Goal: Information Seeking & Learning: Learn about a topic

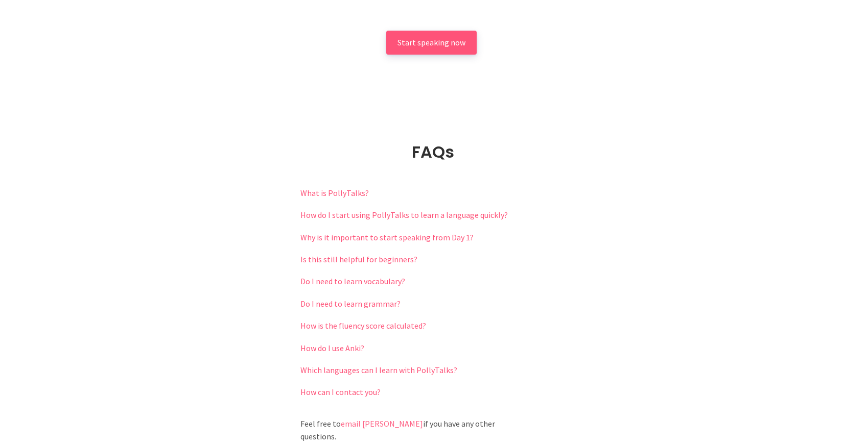
scroll to position [2127, 0]
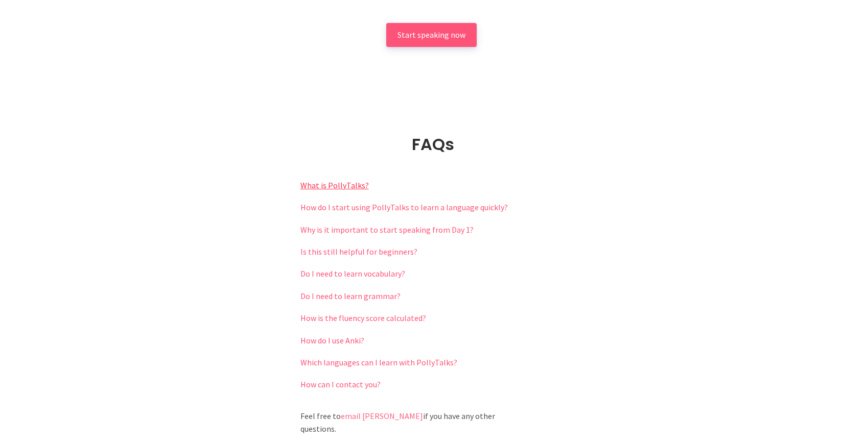
click at [339, 180] on link "What is PollyTalks?" at bounding box center [334, 185] width 68 height 10
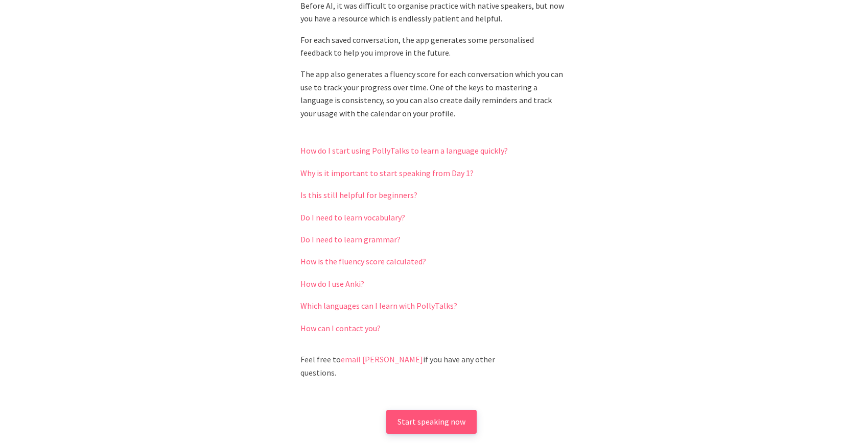
scroll to position [2394, 0]
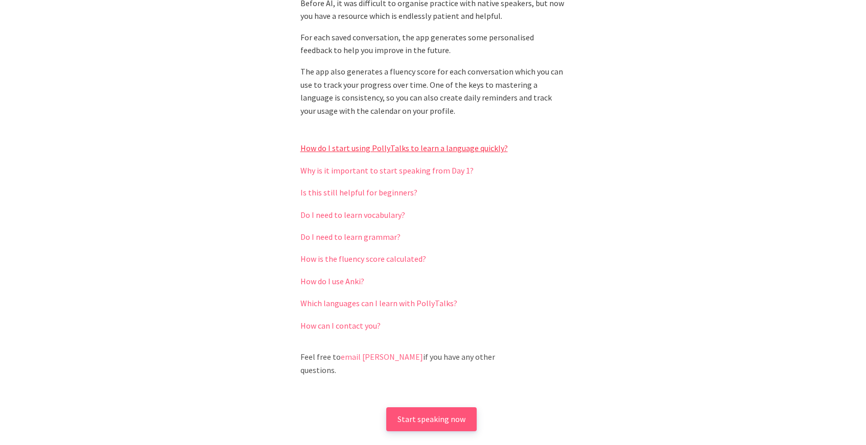
click at [393, 143] on link "How do I start using PollyTalks to learn a language quickly?" at bounding box center [403, 148] width 207 height 10
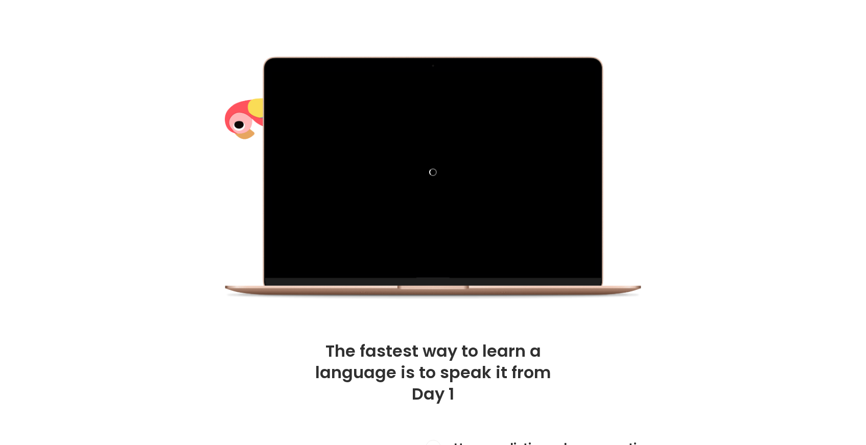
scroll to position [0, 0]
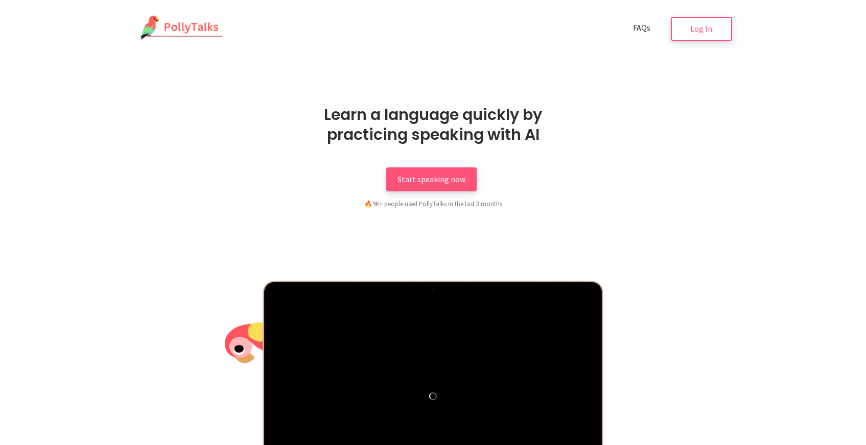
click at [643, 28] on span "FAQs" at bounding box center [641, 27] width 17 height 10
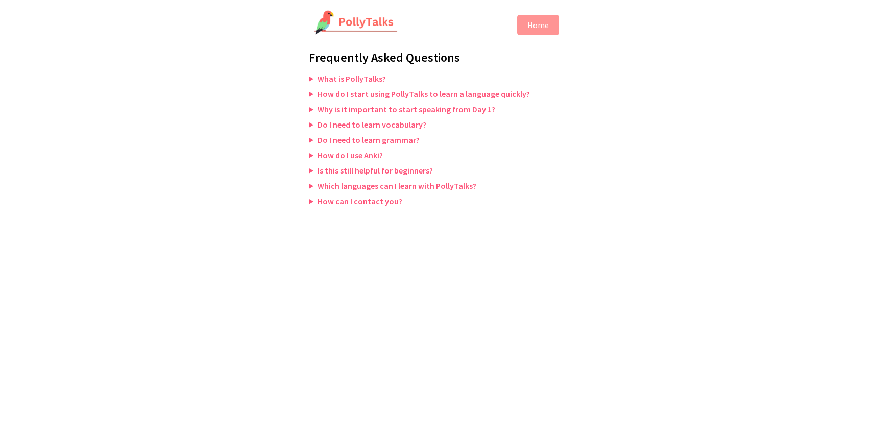
click at [311, 108] on summary "Why is it important to start speaking from Day 1?" at bounding box center [436, 109] width 255 height 10
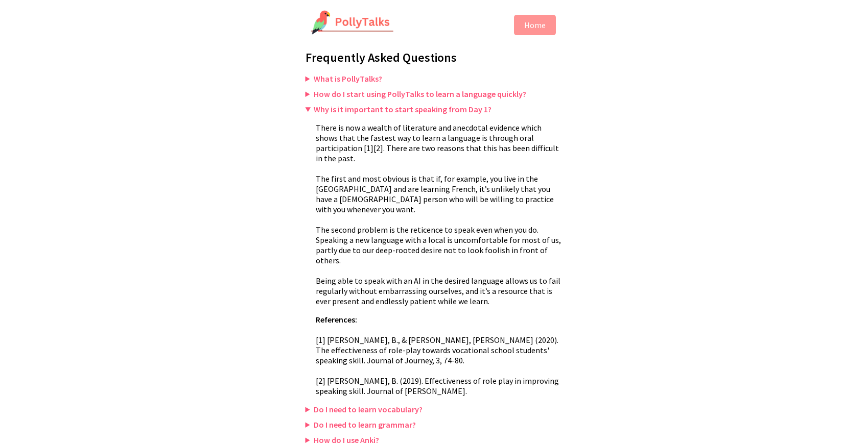
click at [307, 109] on summary "Why is it important to start speaking from Day 1?" at bounding box center [432, 109] width 255 height 10
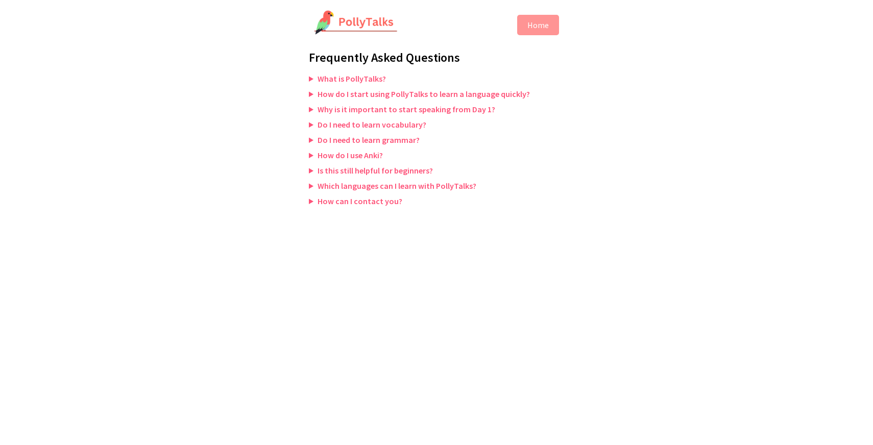
click at [312, 91] on summary "How do I start using PollyTalks to learn a language quickly?" at bounding box center [436, 94] width 255 height 10
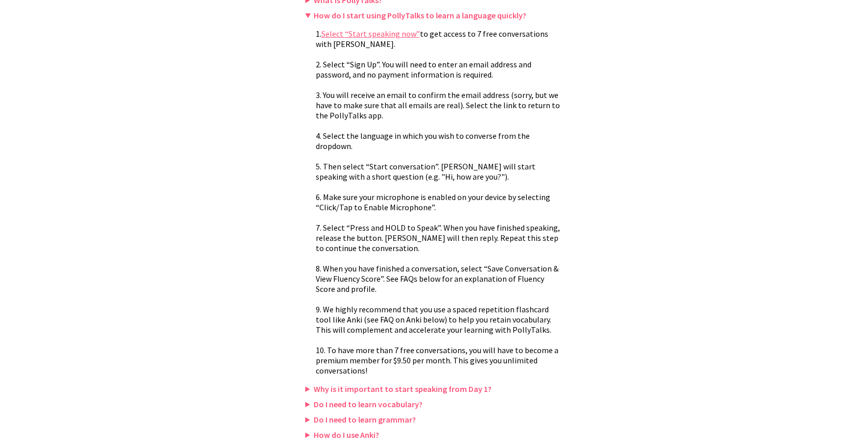
scroll to position [121, 0]
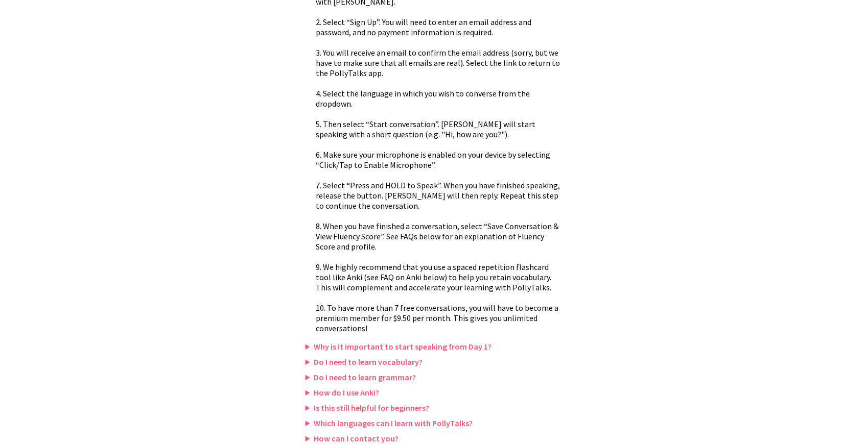
click at [308, 408] on summary "Is this still helpful for beginners?" at bounding box center [432, 408] width 255 height 10
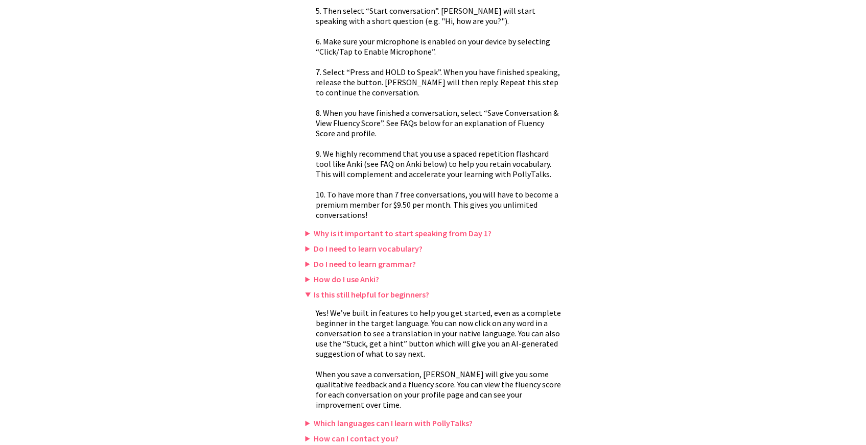
scroll to position [0, 0]
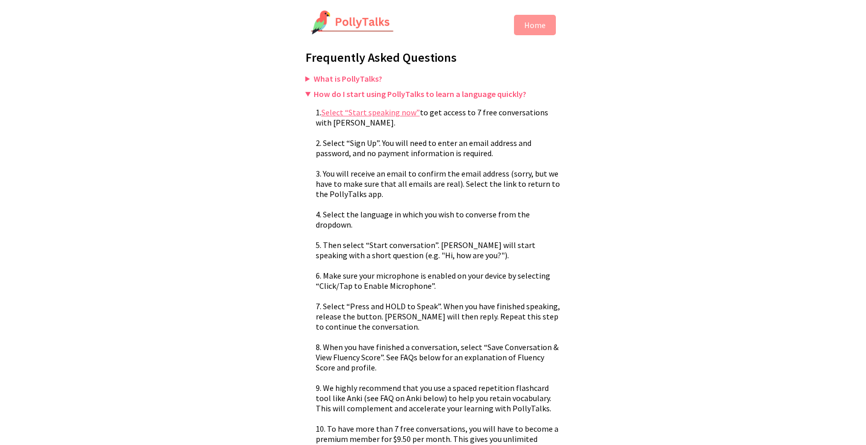
click at [305, 77] on summary "What is PollyTalks?" at bounding box center [432, 79] width 255 height 10
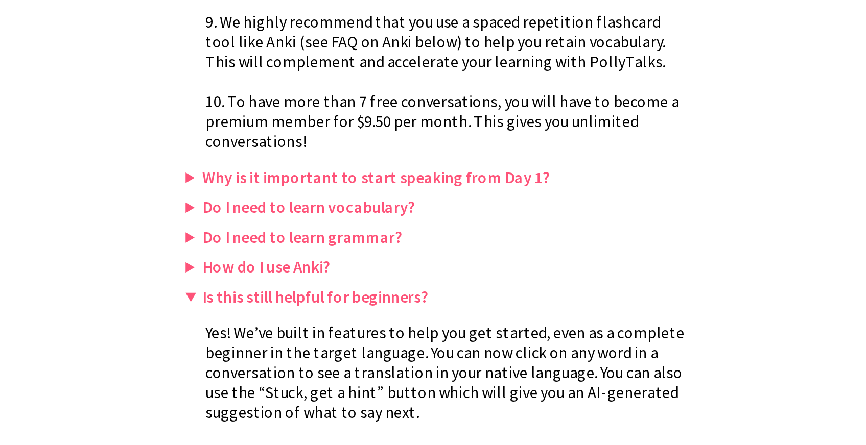
scroll to position [320, 0]
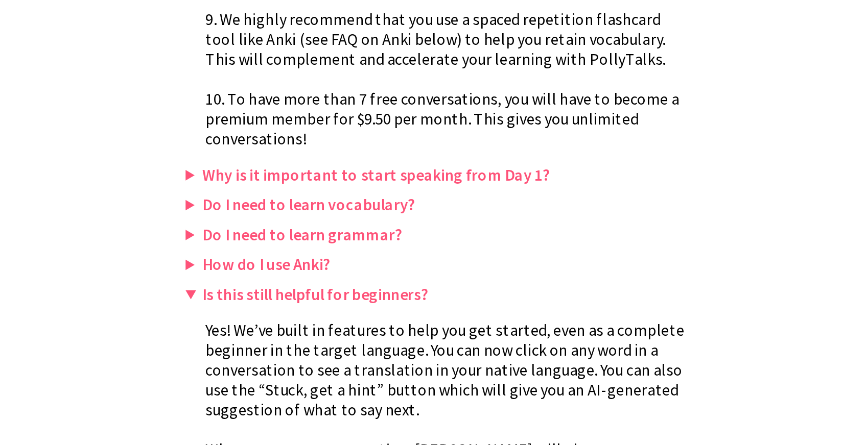
click at [310, 305] on summary "Why is it important to start speaking from Day 1?" at bounding box center [432, 306] width 255 height 10
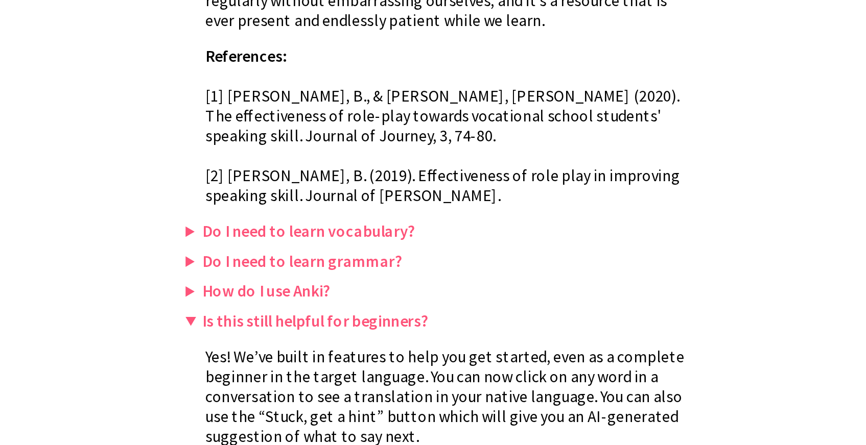
scroll to position [639, 0]
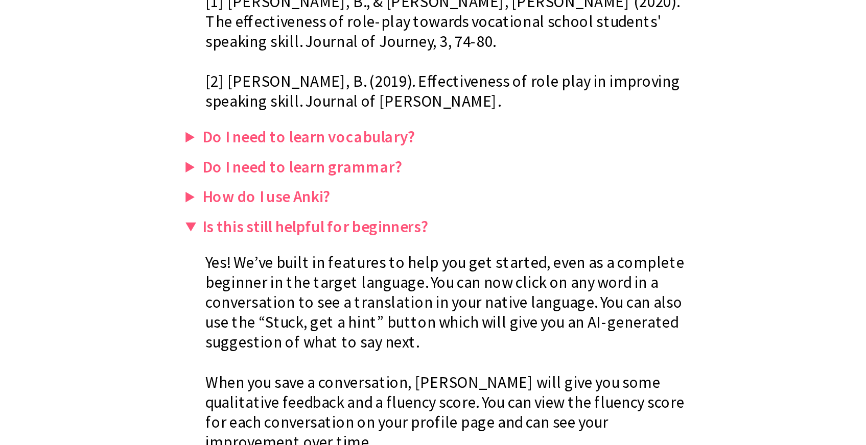
click at [307, 282] on summary "Do I need to learn vocabulary?" at bounding box center [432, 287] width 255 height 10
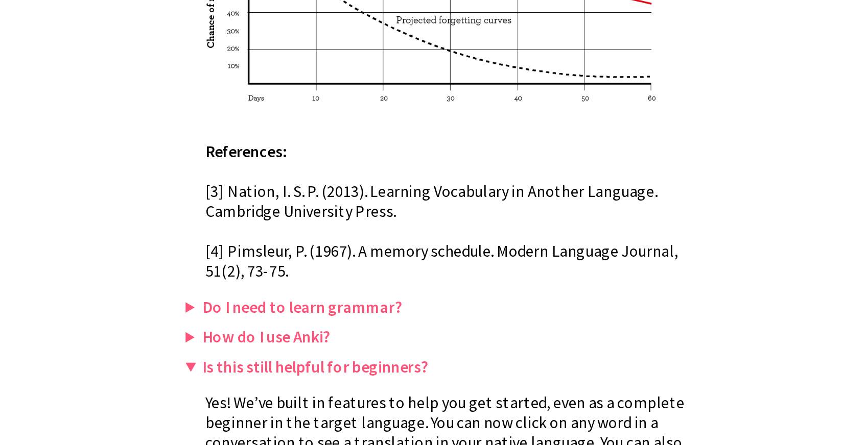
scroll to position [1097, 0]
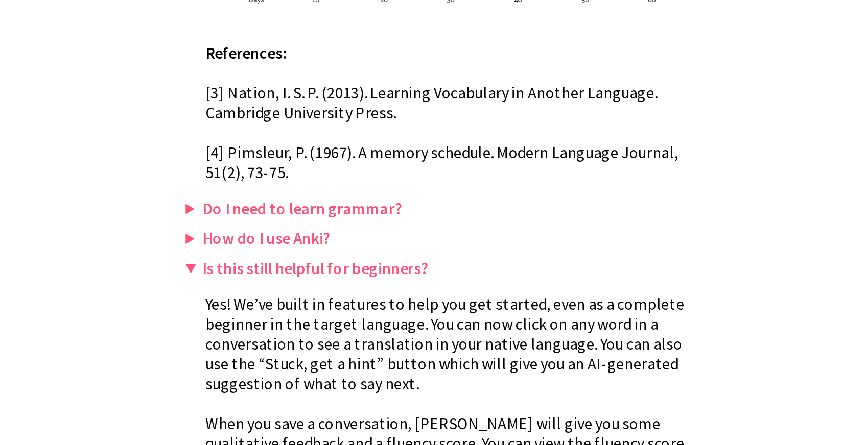
click at [315, 319] on summary "Do I need to learn grammar?" at bounding box center [432, 324] width 255 height 10
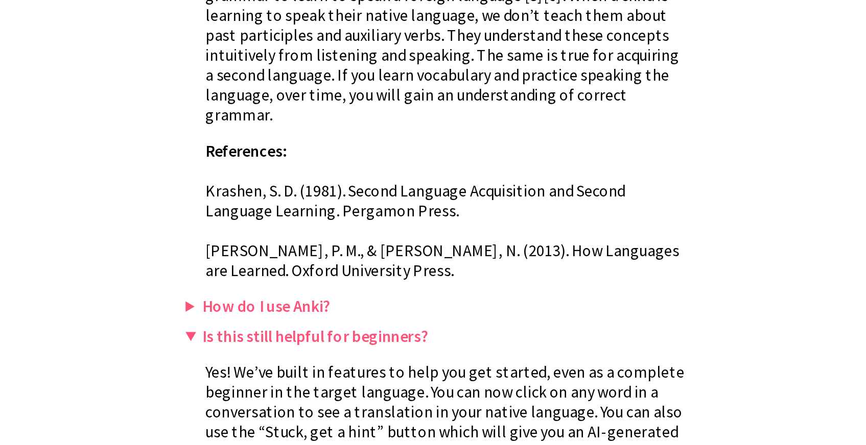
scroll to position [1299, 0]
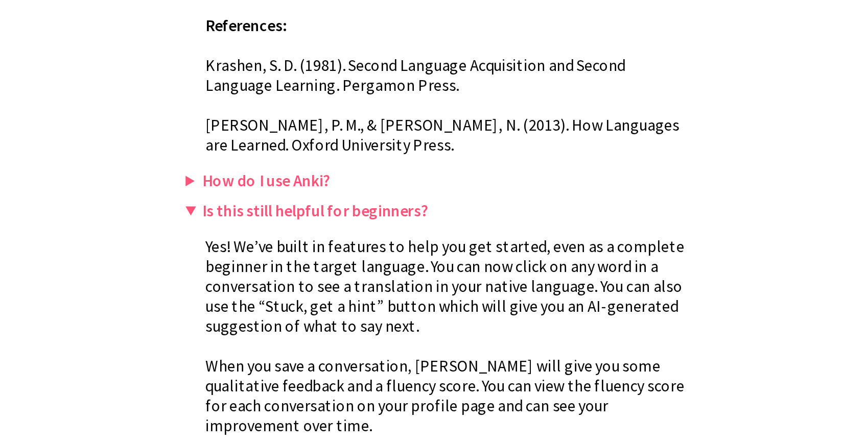
click at [312, 304] on summary "How do I use Anki?" at bounding box center [432, 309] width 255 height 10
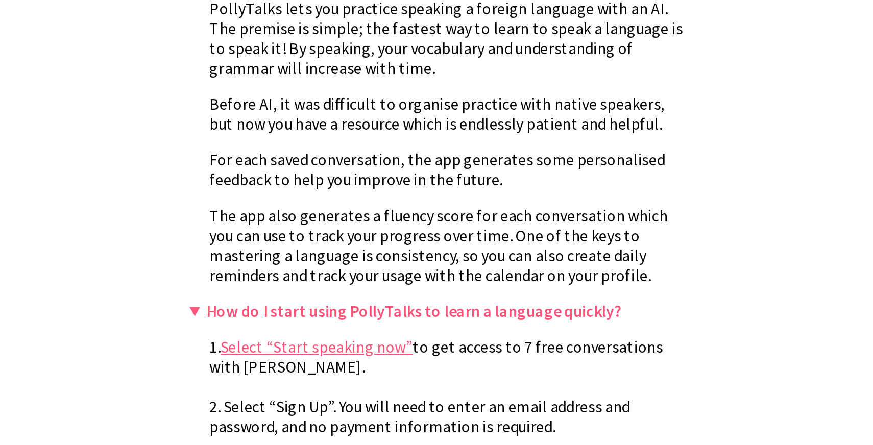
scroll to position [0, 0]
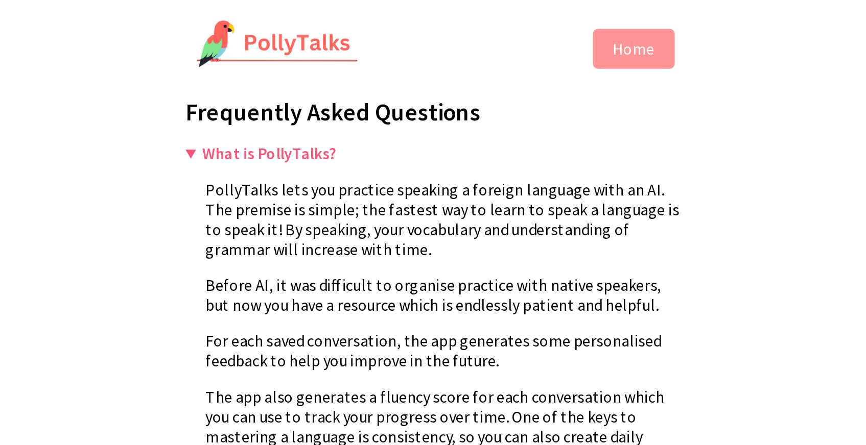
click at [309, 79] on summary "What is PollyTalks?" at bounding box center [432, 79] width 255 height 10
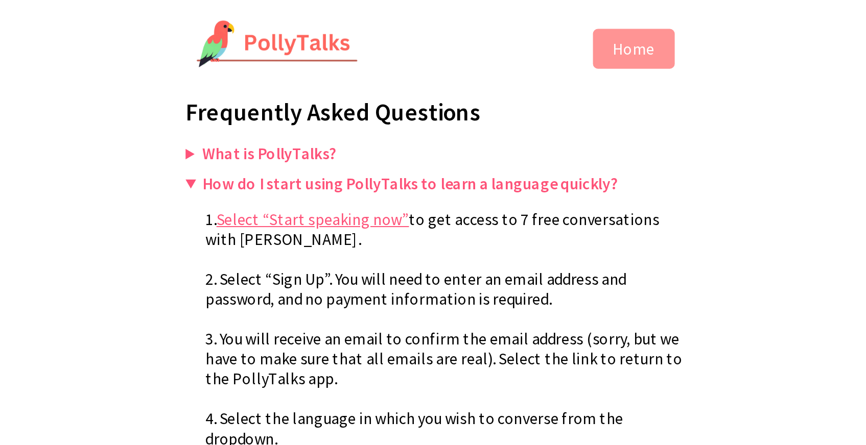
click at [308, 91] on summary "How do I start using PollyTalks to learn a language quickly?" at bounding box center [432, 94] width 255 height 10
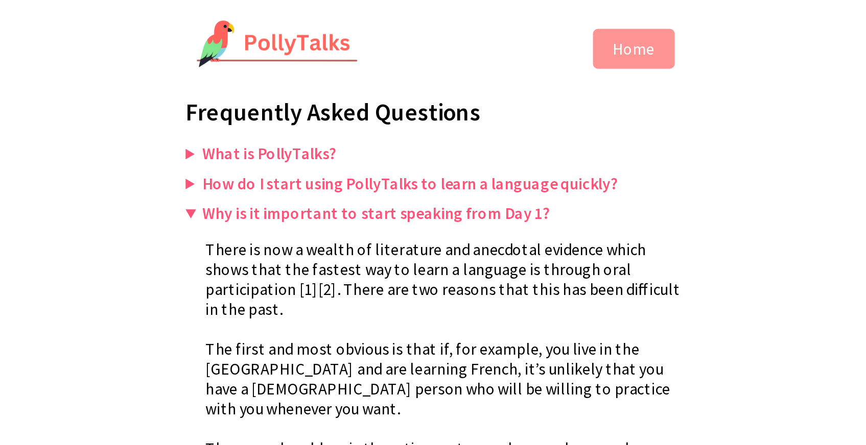
click at [307, 108] on summary "Why is it important to start speaking from Day 1?" at bounding box center [432, 109] width 255 height 10
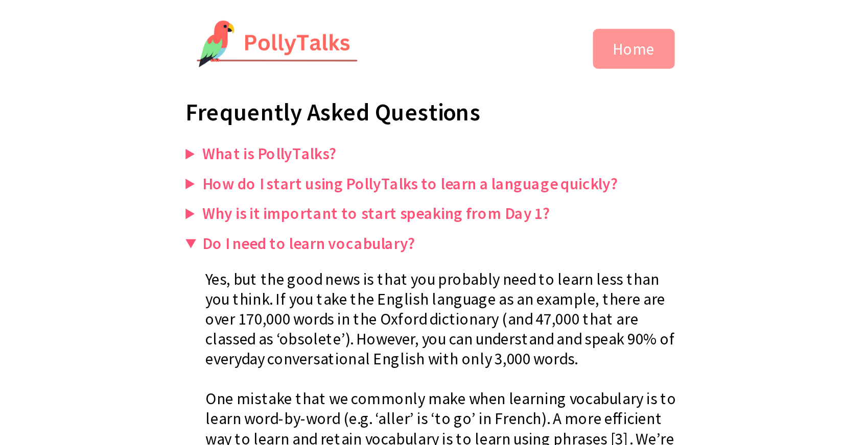
click at [306, 123] on summary "Do I need to learn vocabulary?" at bounding box center [432, 125] width 255 height 10
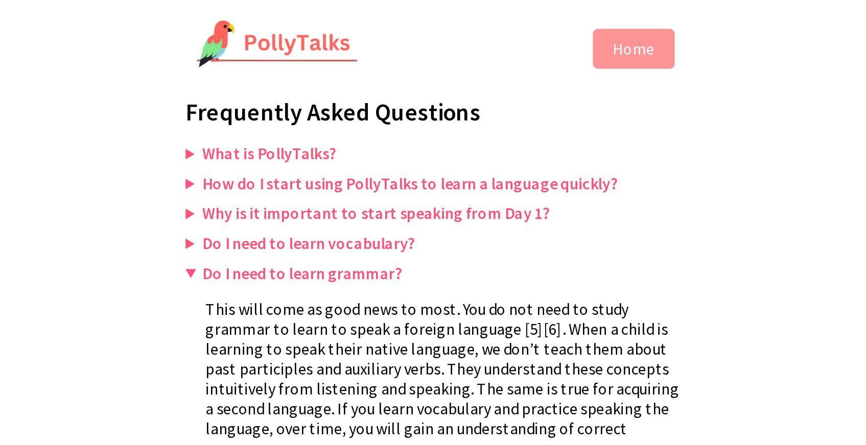
click at [308, 137] on summary "Do I need to learn grammar?" at bounding box center [432, 140] width 255 height 10
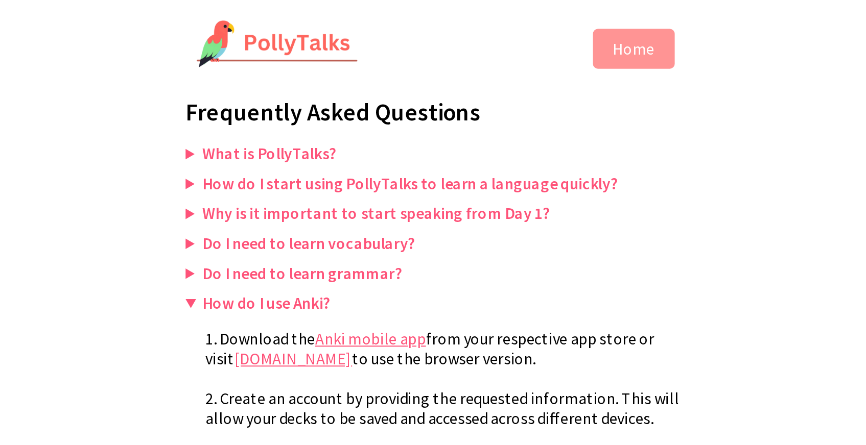
click at [308, 151] on summary "How do I use Anki?" at bounding box center [432, 155] width 255 height 10
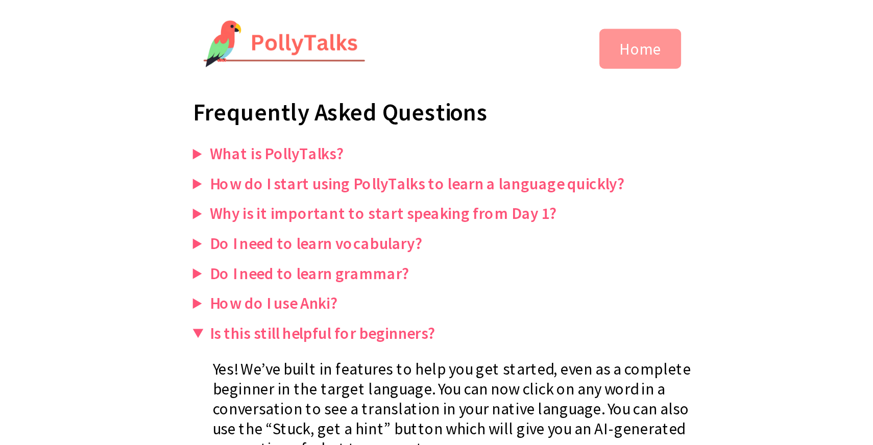
click at [312, 167] on summary "Is this still helpful for beginners?" at bounding box center [436, 170] width 255 height 10
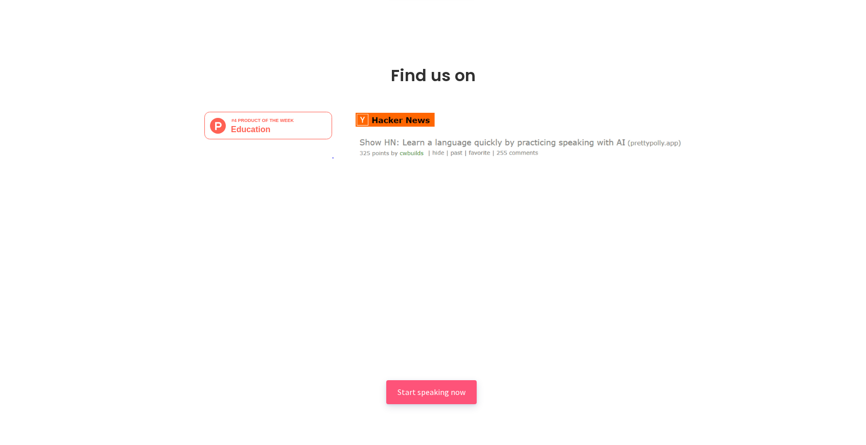
scroll to position [1712, 0]
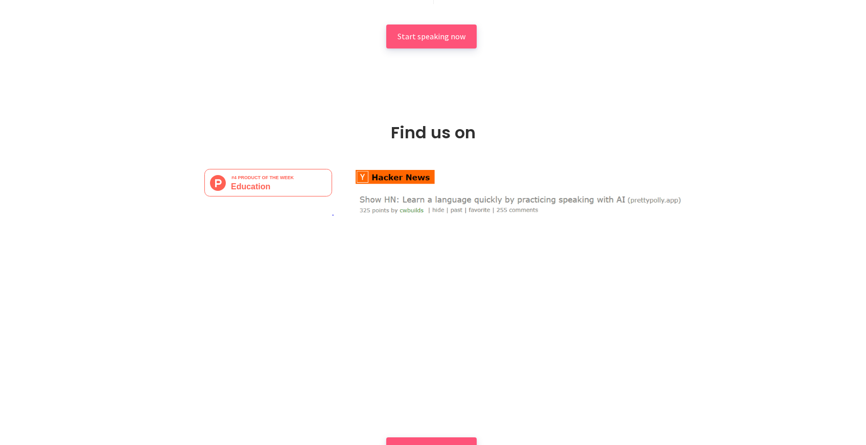
click at [297, 169] on img at bounding box center [268, 183] width 128 height 28
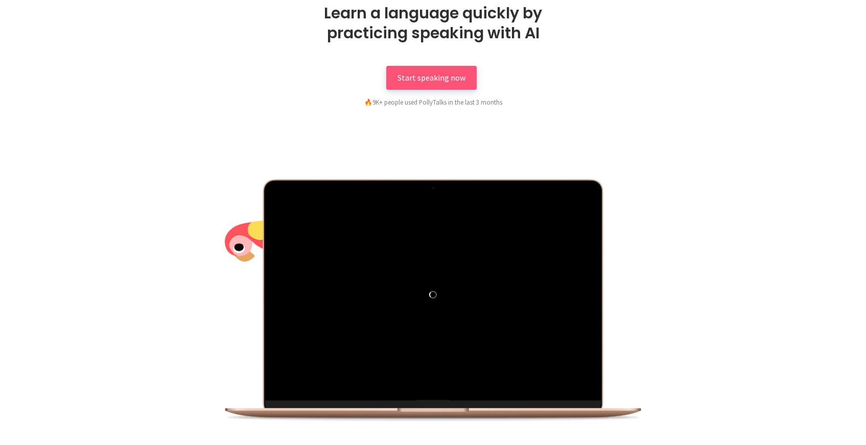
scroll to position [0, 0]
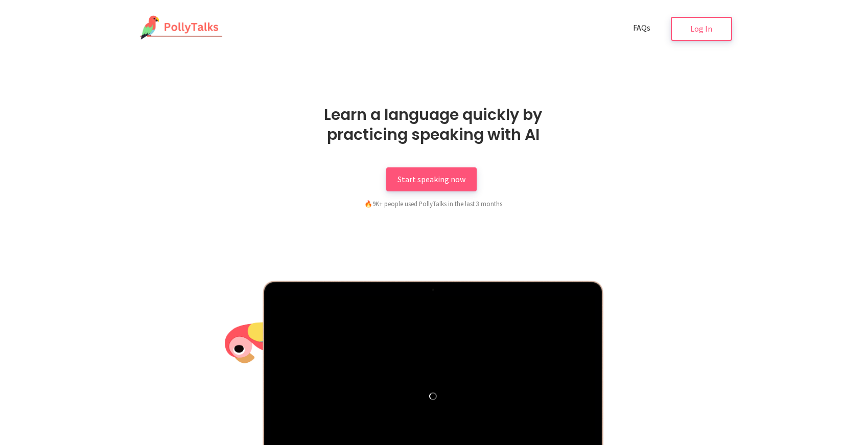
click at [648, 23] on span "FAQs" at bounding box center [641, 27] width 17 height 10
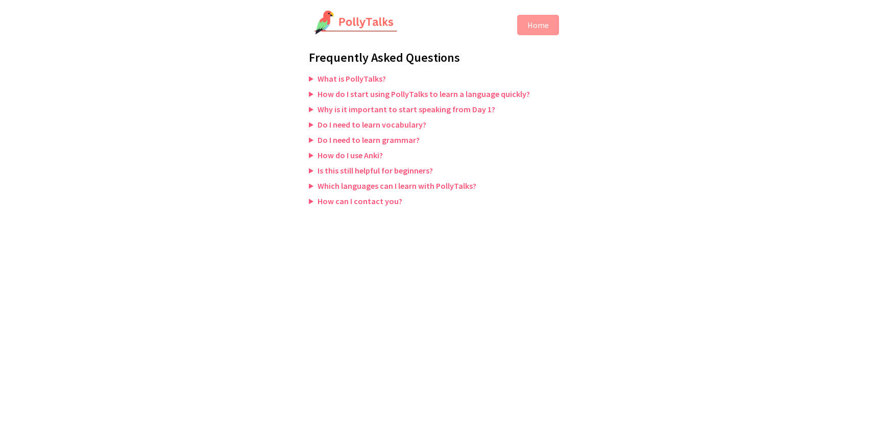
click at [312, 97] on summary "How do I start using PollyTalks to learn a language quickly?" at bounding box center [436, 94] width 255 height 10
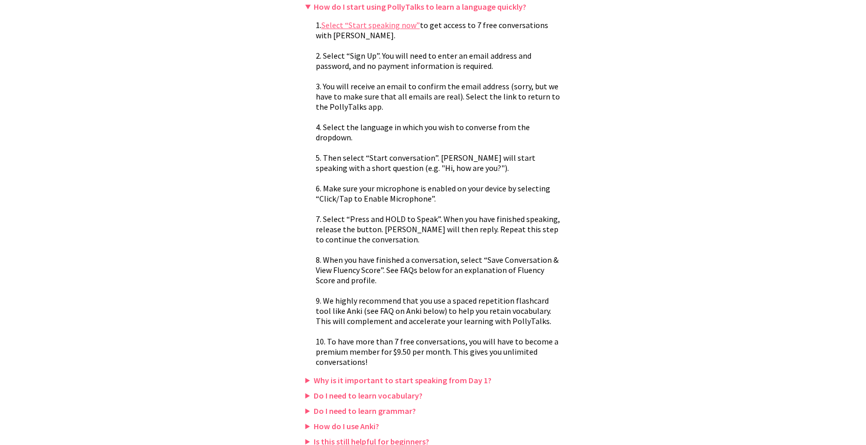
scroll to position [121, 0]
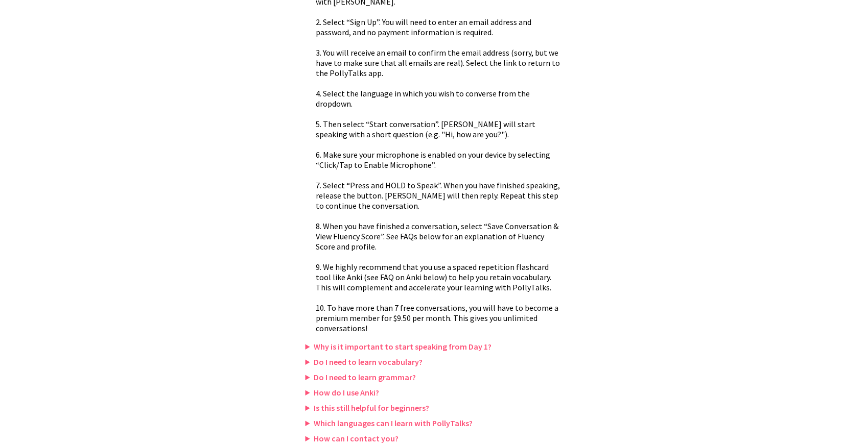
click at [308, 347] on summary "Why is it important to start speaking from Day 1?" at bounding box center [432, 347] width 255 height 10
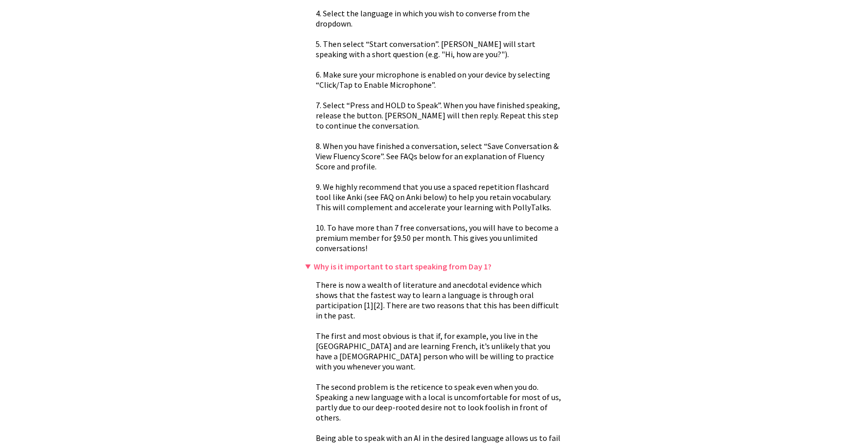
scroll to position [0, 0]
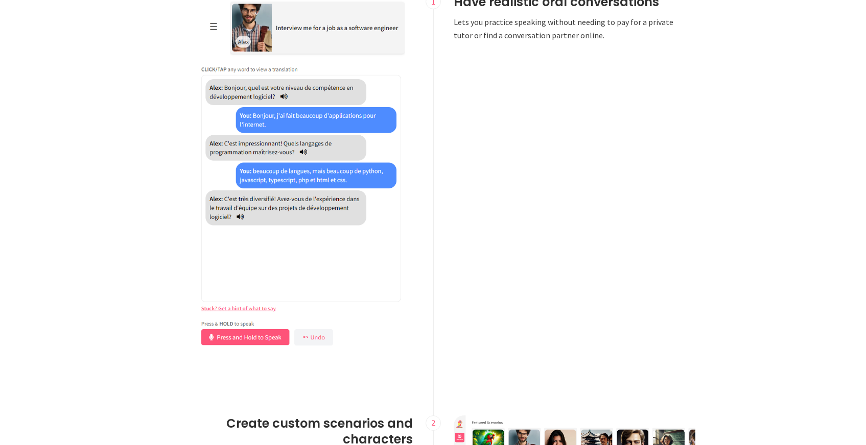
scroll to position [810, 0]
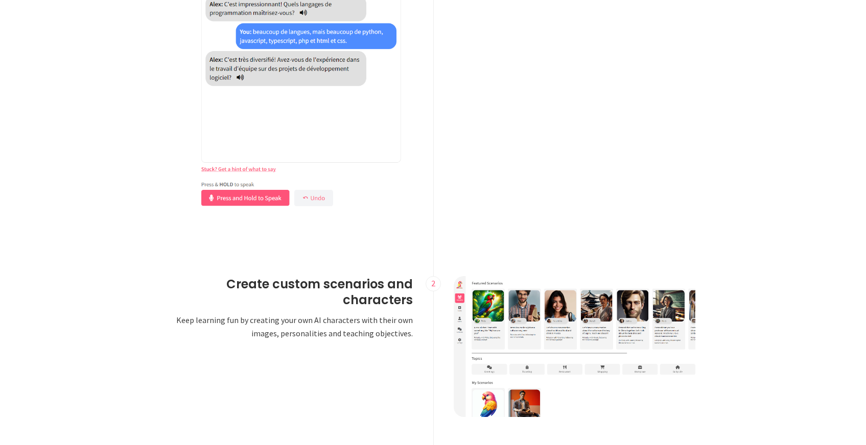
click at [267, 198] on img at bounding box center [302, 33] width 221 height 359
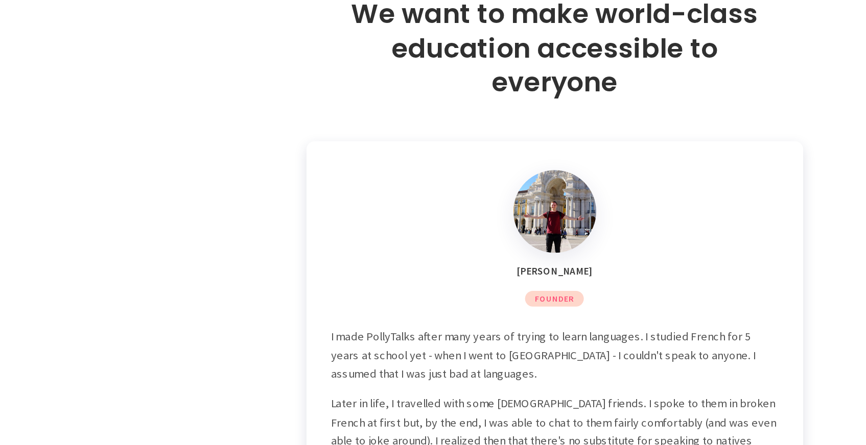
scroll to position [2295, 0]
